Goal: Obtain resource: Obtain resource

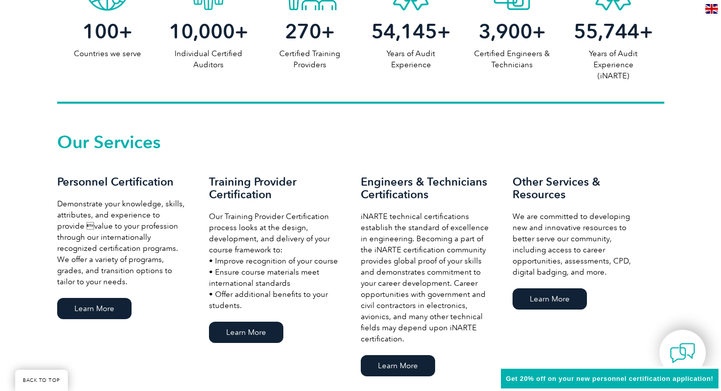
scroll to position [607, 0]
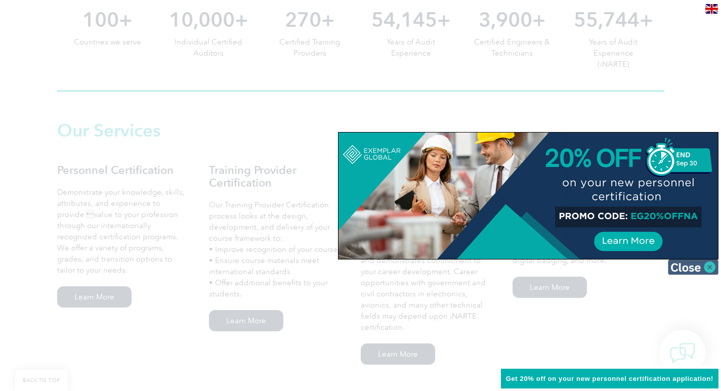
click at [694, 268] on img at bounding box center [693, 267] width 51 height 15
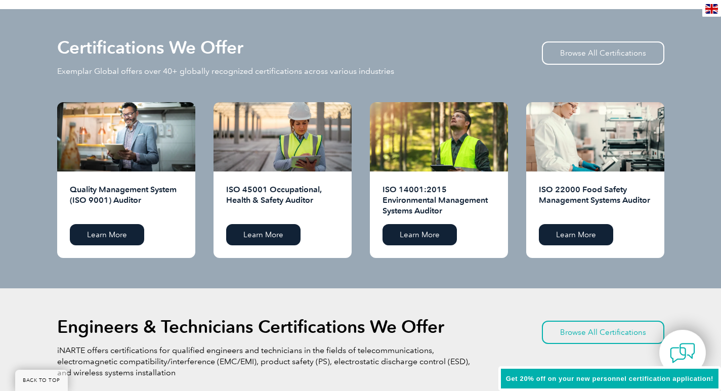
scroll to position [1012, 0]
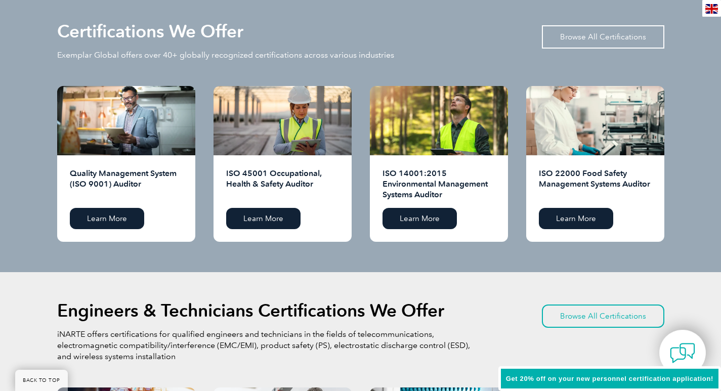
click at [590, 38] on link "Browse All Certifications" at bounding box center [603, 36] width 122 height 23
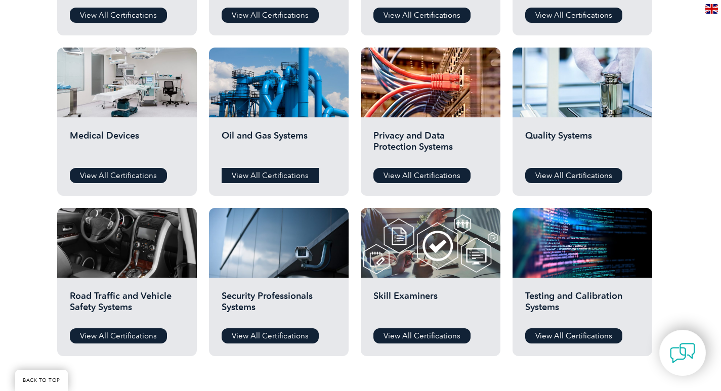
scroll to position [658, 0]
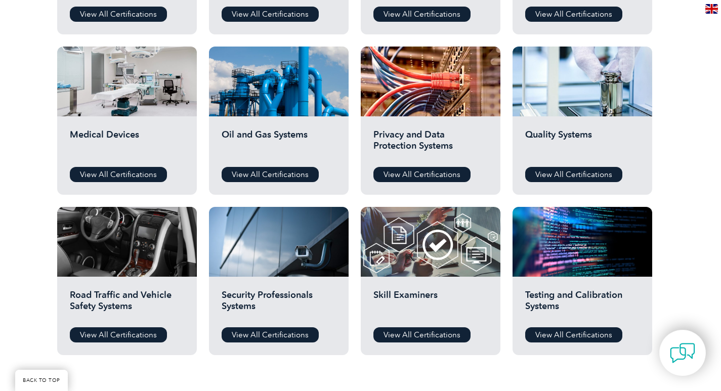
click at [152, 117] on div "Medical Devices View All Certifications" at bounding box center [127, 155] width 140 height 78
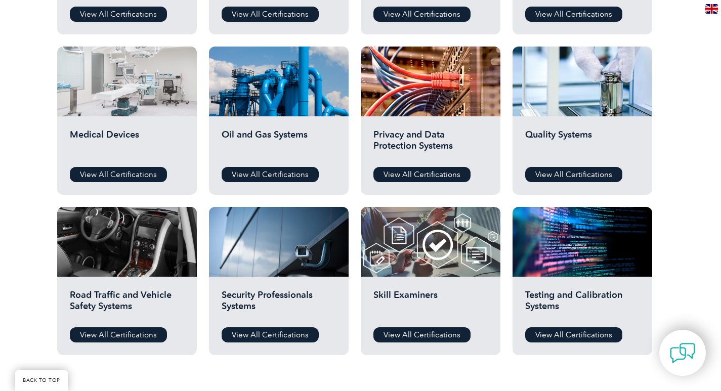
click at [153, 101] on div at bounding box center [127, 82] width 140 height 70
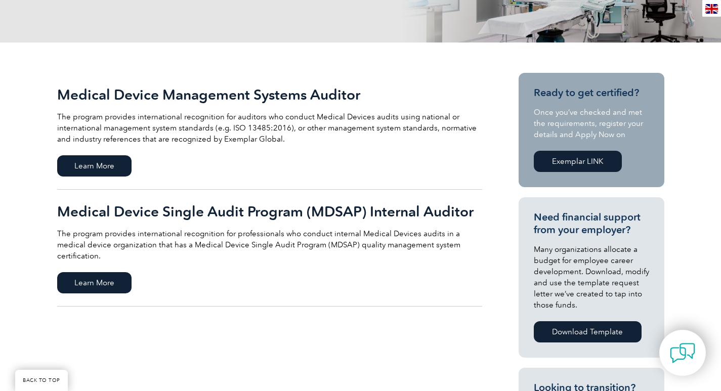
scroll to position [202, 0]
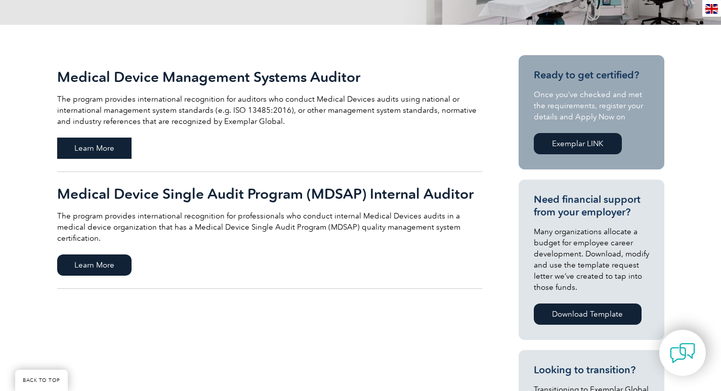
click at [95, 148] on span "Learn More" at bounding box center [94, 148] width 74 height 21
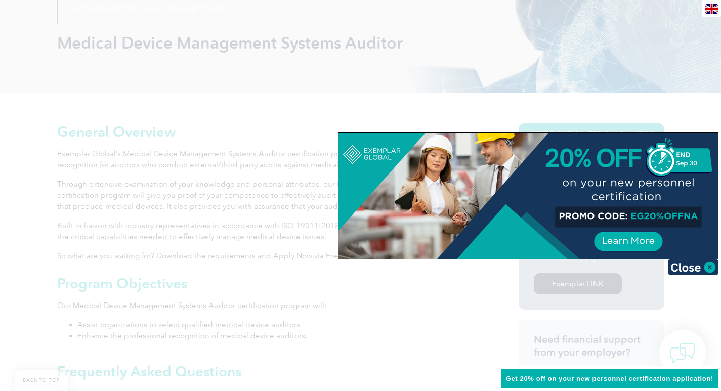
scroll to position [152, 0]
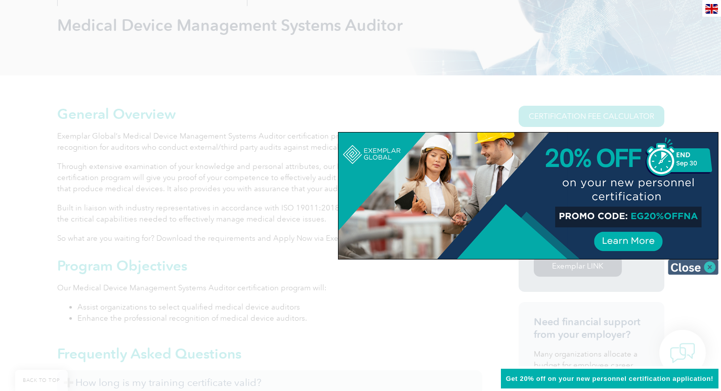
click at [691, 269] on img at bounding box center [693, 267] width 51 height 15
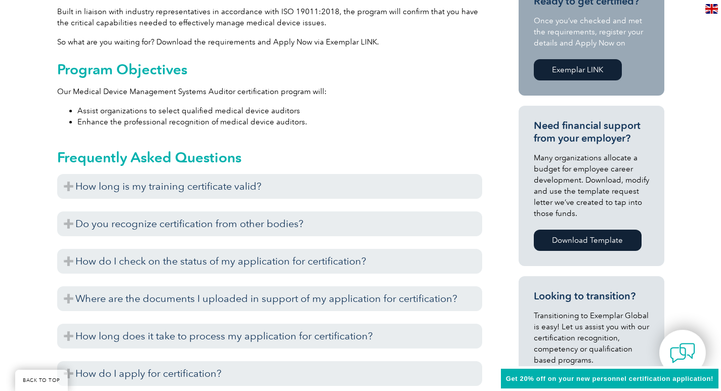
scroll to position [354, 0]
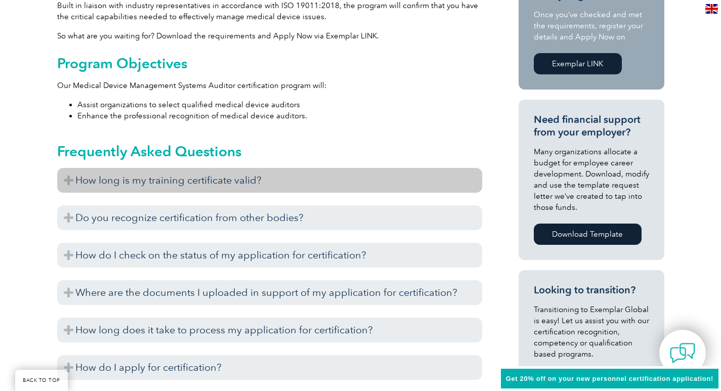
click at [97, 180] on h3 "How long is my training certificate valid?" at bounding box center [269, 180] width 425 height 25
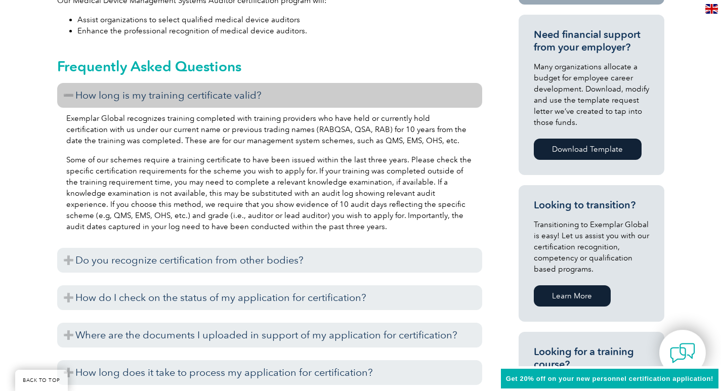
scroll to position [455, 0]
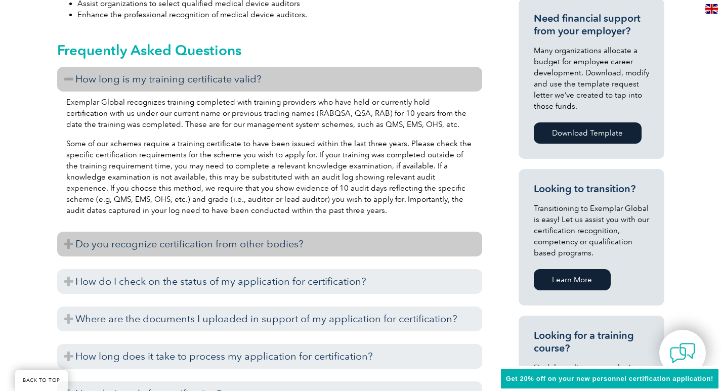
click at [135, 245] on h3 "Do you recognize certification from other bodies?" at bounding box center [269, 244] width 425 height 25
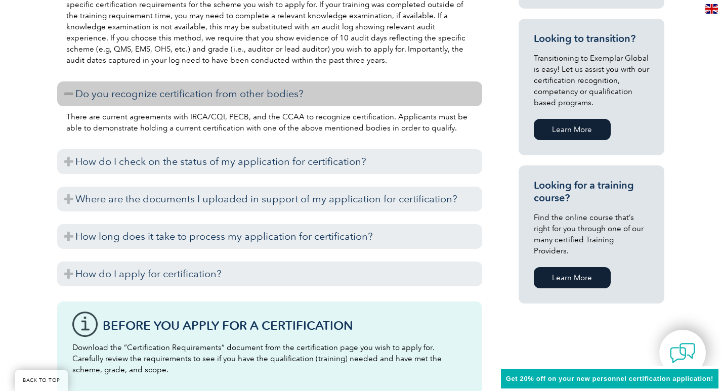
scroll to position [607, 0]
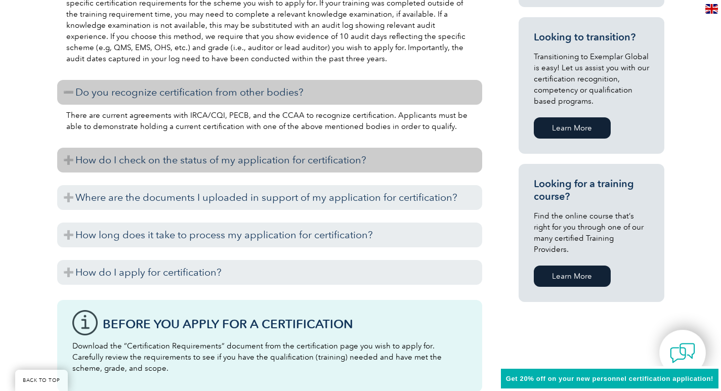
click at [155, 169] on h3 "How do I check on the status of my application for certification?" at bounding box center [269, 160] width 425 height 25
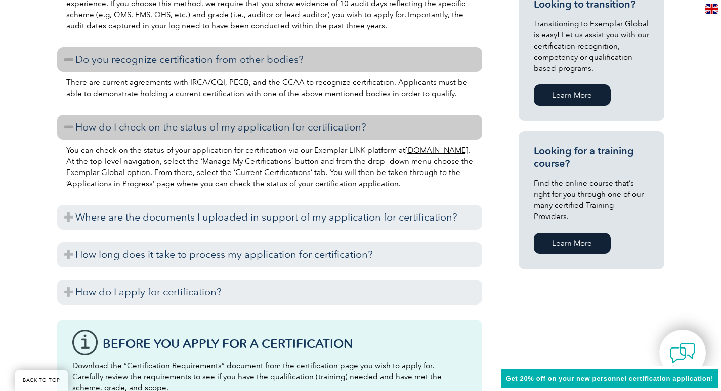
scroll to position [658, 0]
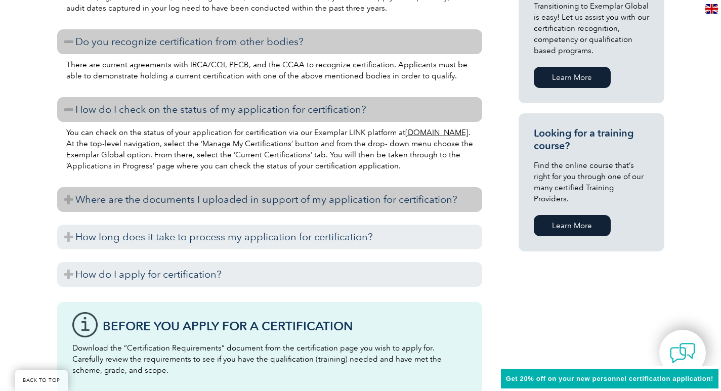
click at [164, 202] on h3 "Where are the documents I uploaded in support of my application for certificati…" at bounding box center [269, 199] width 425 height 25
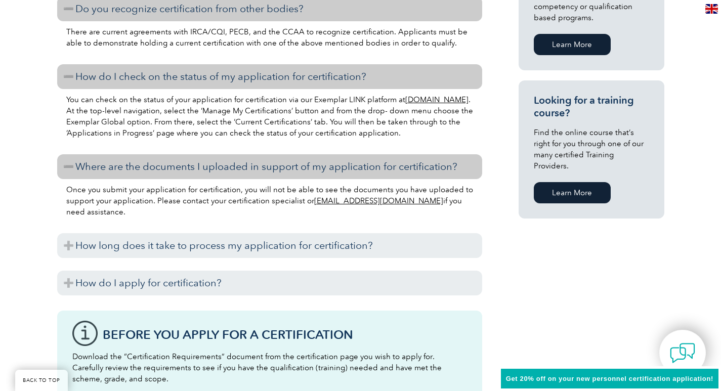
scroll to position [708, 0]
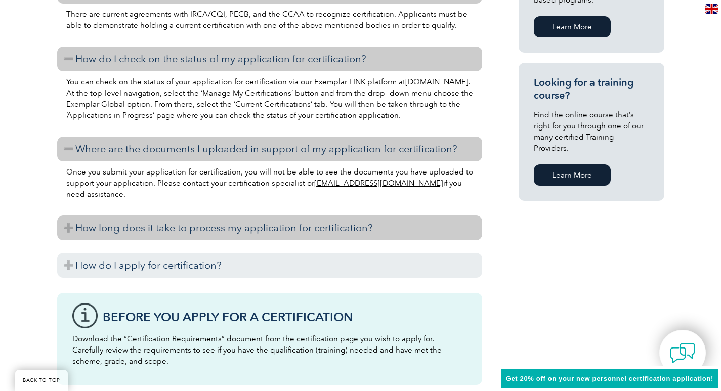
click at [141, 232] on h3 "How long does it take to process my application for certification?" at bounding box center [269, 228] width 425 height 25
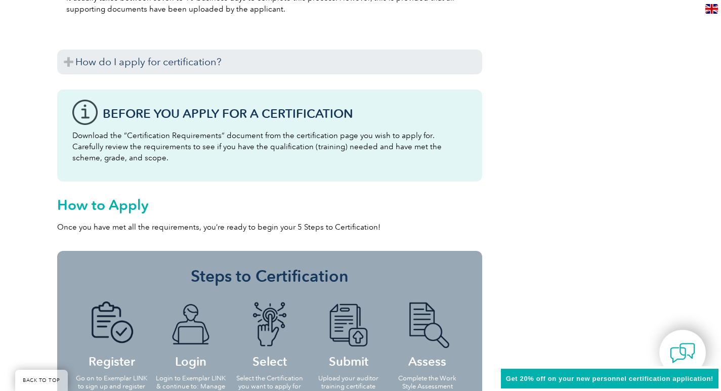
scroll to position [911, 0]
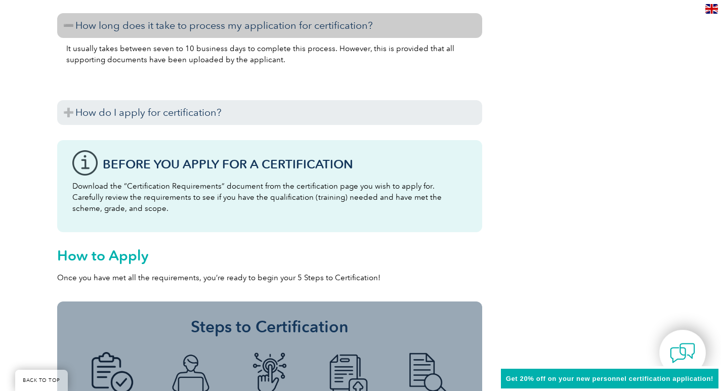
click at [81, 161] on div "Before You Apply For a Certification Download the “Certification Requirements” …" at bounding box center [269, 186] width 425 height 92
click at [223, 164] on h3 "Before You Apply For a Certification" at bounding box center [285, 164] width 364 height 13
click at [157, 189] on p "Download the “Certification Requirements” document from the certification page …" at bounding box center [269, 197] width 395 height 33
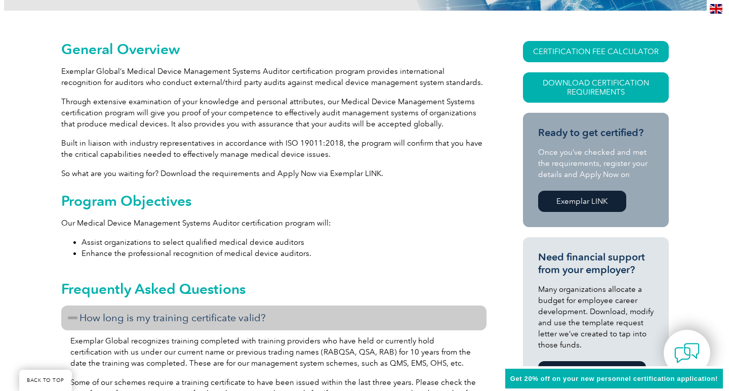
scroll to position [202, 0]
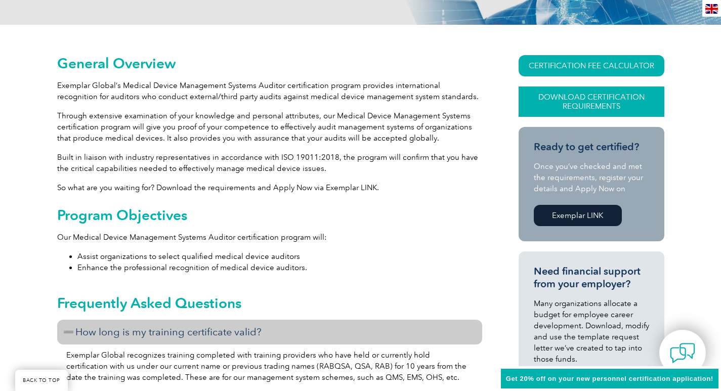
click at [570, 105] on link "Download Certification Requirements" at bounding box center [592, 102] width 146 height 30
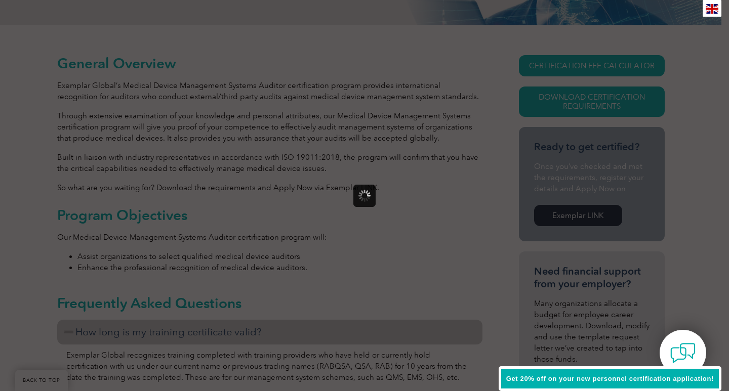
scroll to position [0, 0]
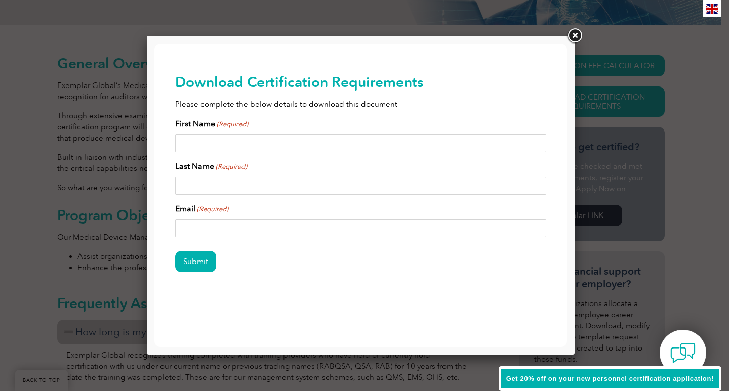
click at [268, 135] on input "First Name (Required)" at bounding box center [360, 143] width 371 height 18
type input "[PERSON_NAME]"
type input "[EMAIL_ADDRESS][DOMAIN_NAME]"
click at [197, 256] on input "Submit" at bounding box center [195, 261] width 41 height 21
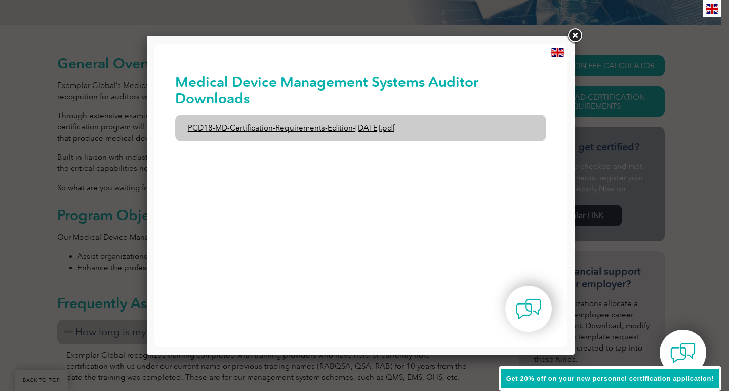
click at [326, 132] on link "PCD18-MD-Certification-Requirements-Edition-[DATE].pdf" at bounding box center [360, 128] width 371 height 26
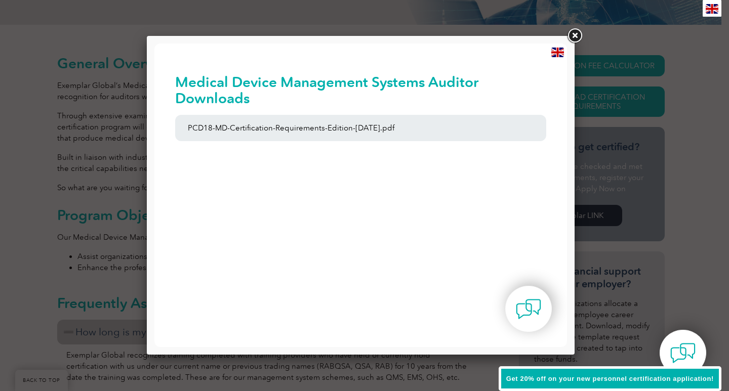
click at [573, 35] on link at bounding box center [574, 36] width 18 height 18
